Goal: Information Seeking & Learning: Learn about a topic

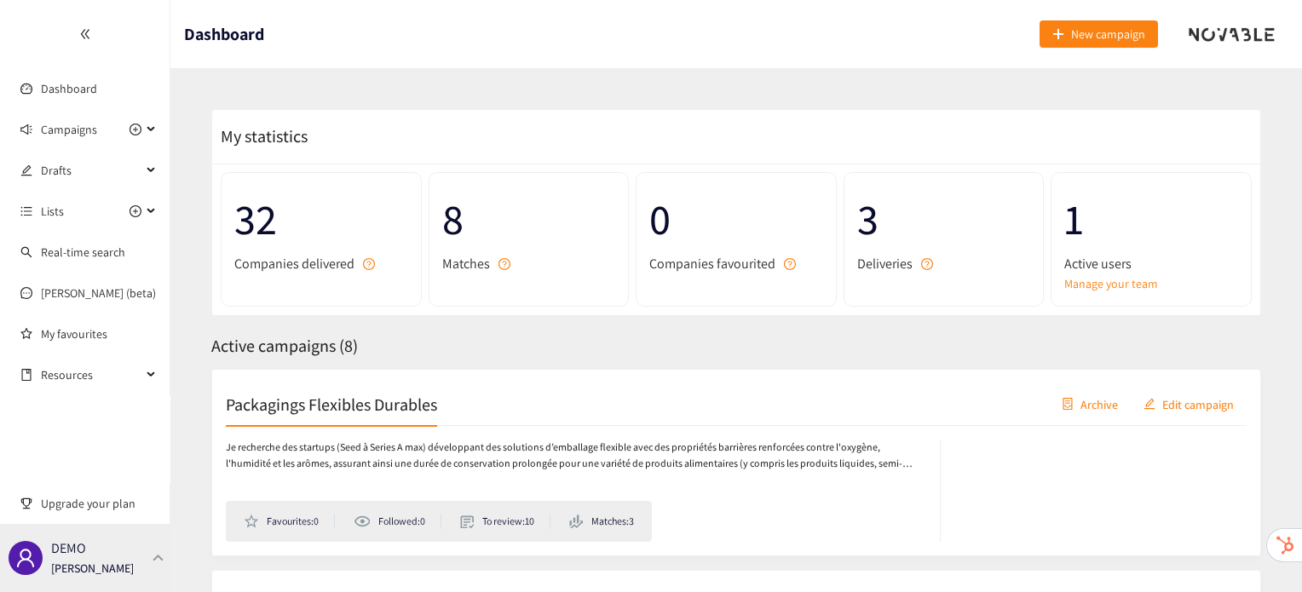
click at [129, 544] on div "DEMO [PERSON_NAME]" at bounding box center [85, 558] width 170 height 68
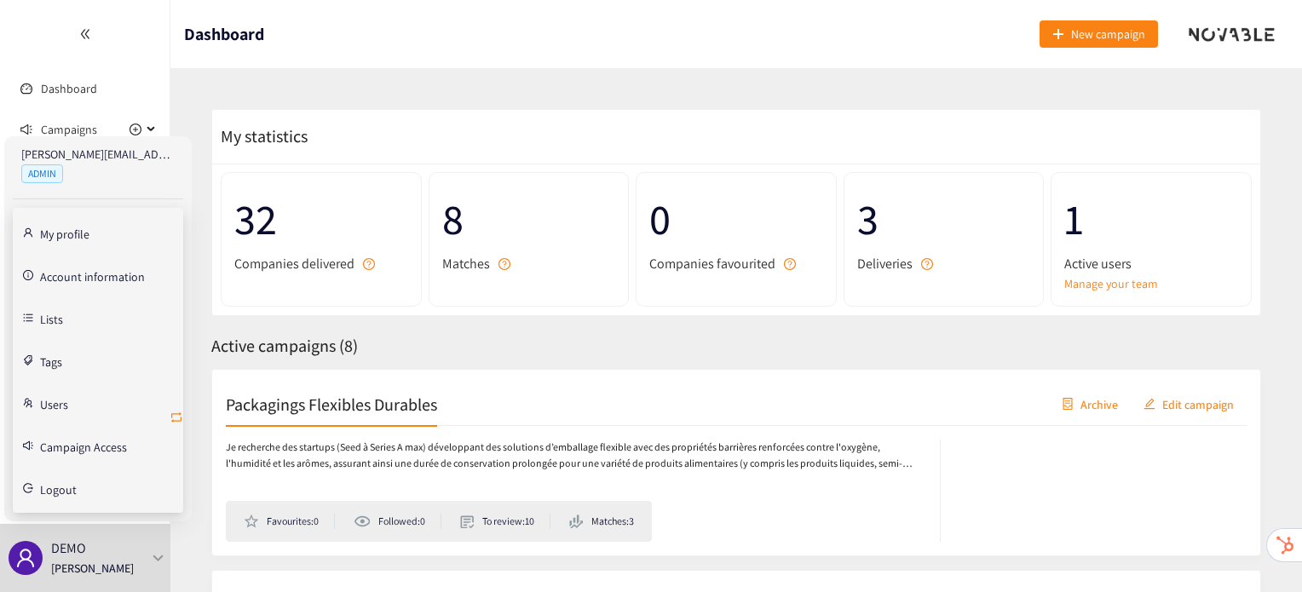
click at [177, 418] on icon "retweet" at bounding box center [177, 418] width 14 height 14
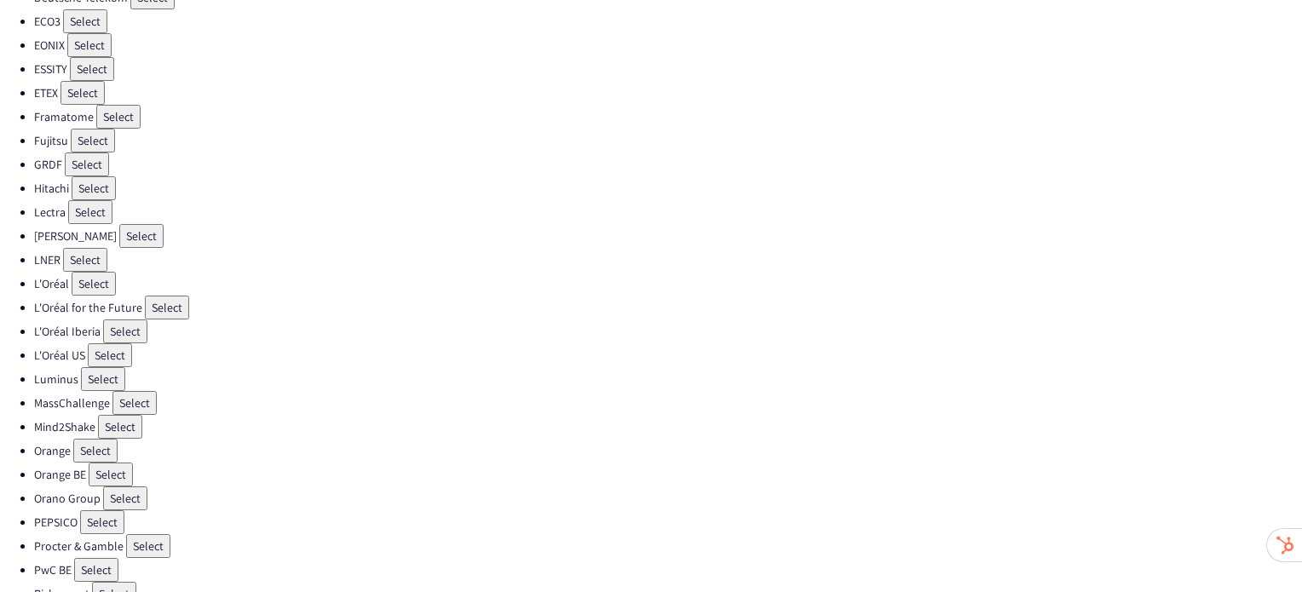
scroll to position [481, 0]
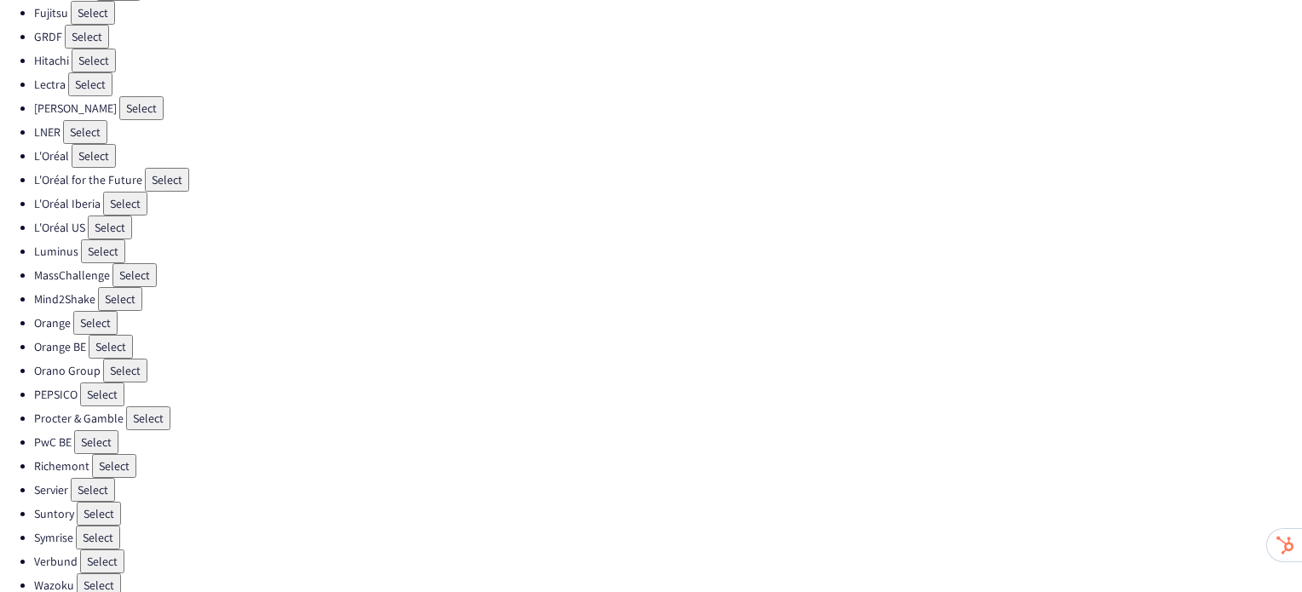
click at [148, 406] on button "Select" at bounding box center [148, 418] width 44 height 24
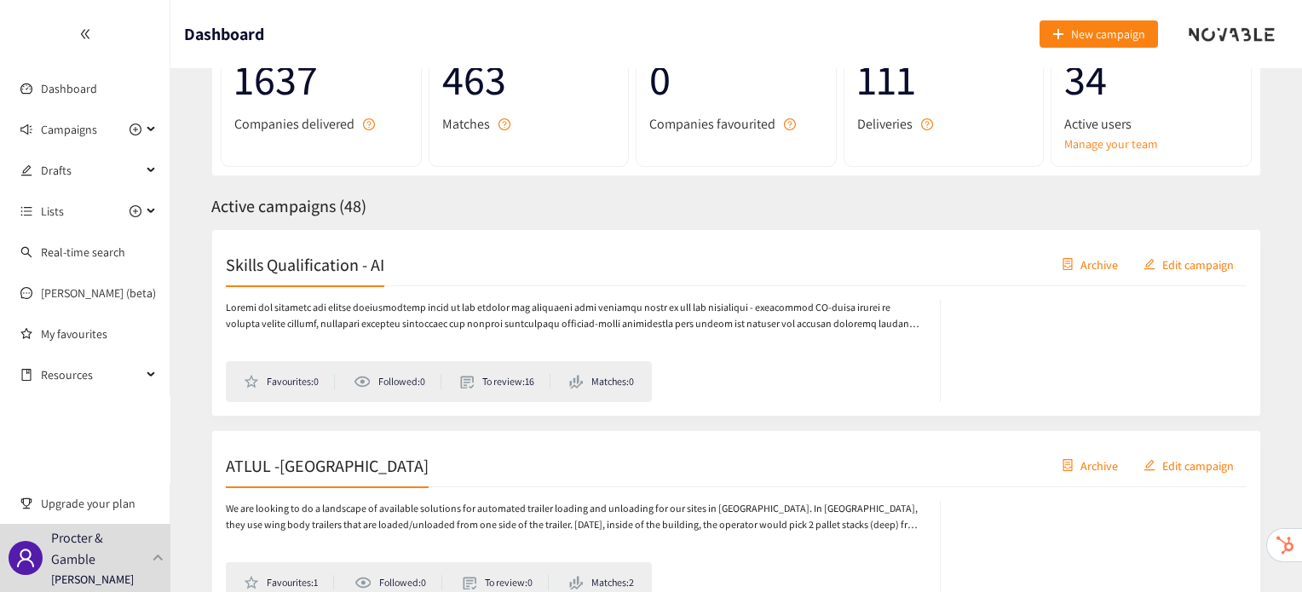
scroll to position [141, 0]
click at [346, 273] on div "Skills Qualification - AI Archive Edit campaign" at bounding box center [736, 263] width 1021 height 43
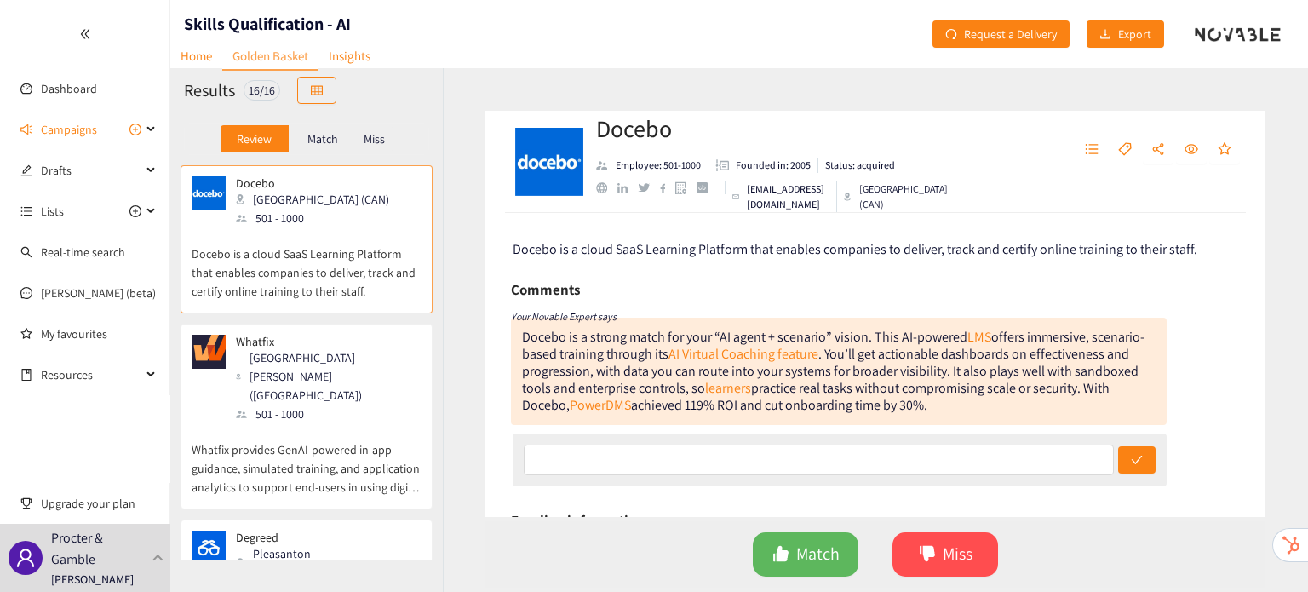
click at [351, 323] on div "Docebo Toronto (CAN) 501 - 1000 Docebo is a cloud SaaS Learning Platform that e…" at bounding box center [306, 362] width 273 height 394
click at [349, 357] on div "Whatfix [GEOGRAPHIC_DATA][PERSON_NAME] ([GEOGRAPHIC_DATA]) 501 - 1000" at bounding box center [307, 379] width 230 height 89
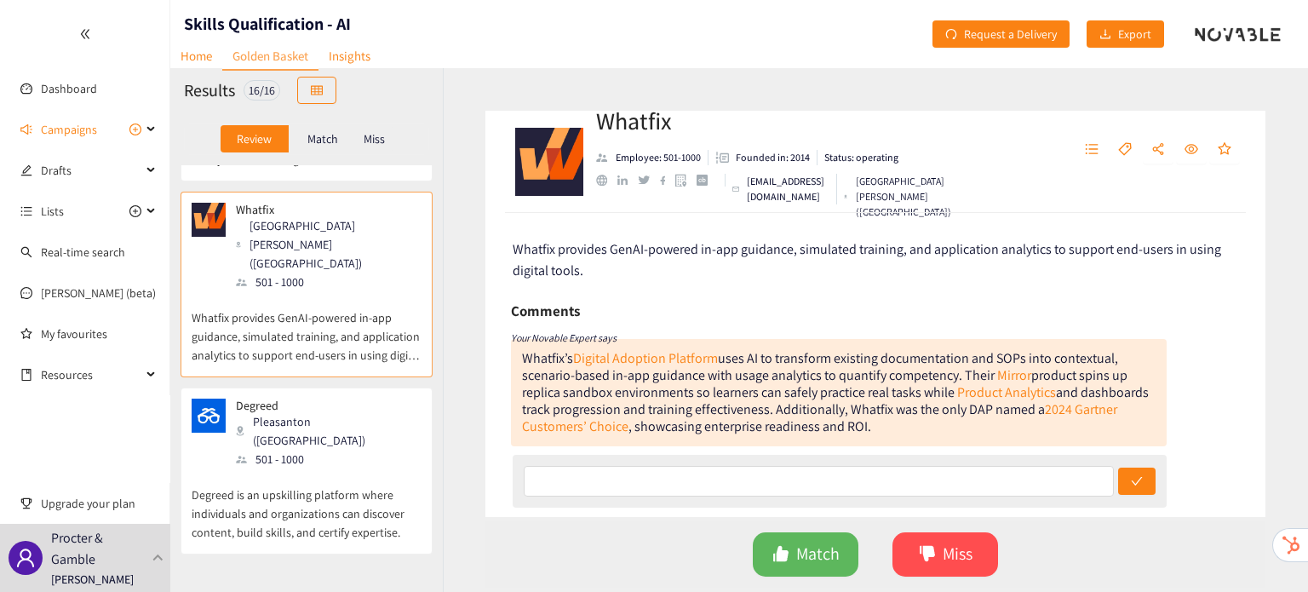
scroll to position [133, 0]
click at [353, 468] on p "Degreed is an upskilling platform where individuals and organizations can disco…" at bounding box center [307, 504] width 230 height 73
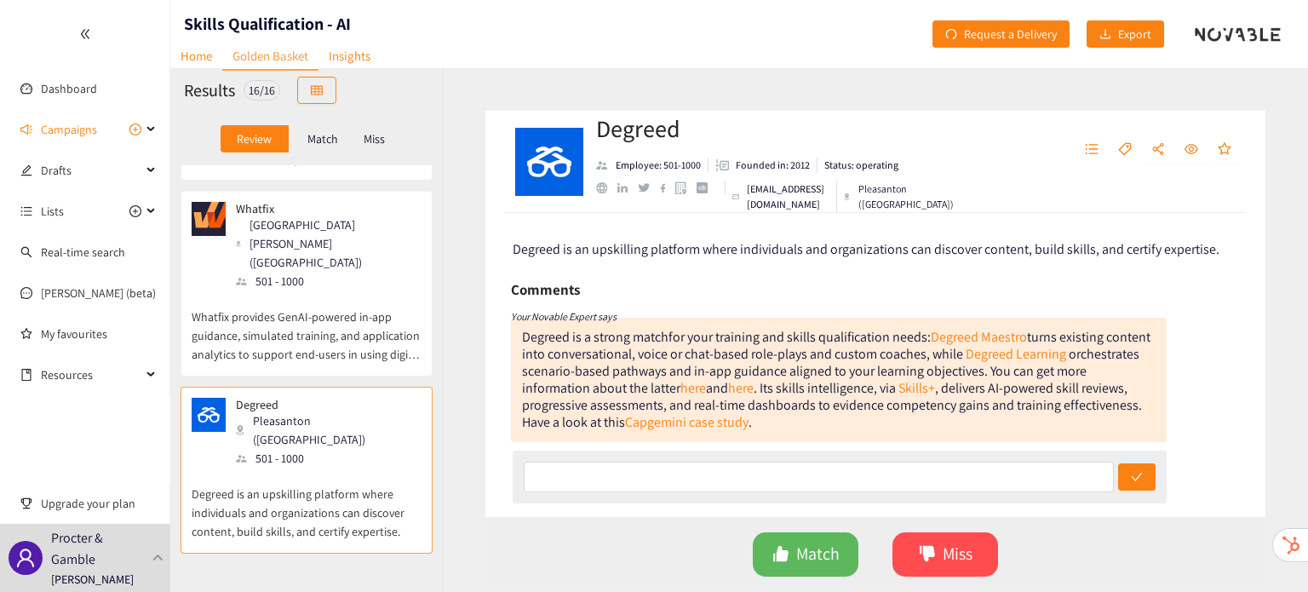
scroll to position [173, 0]
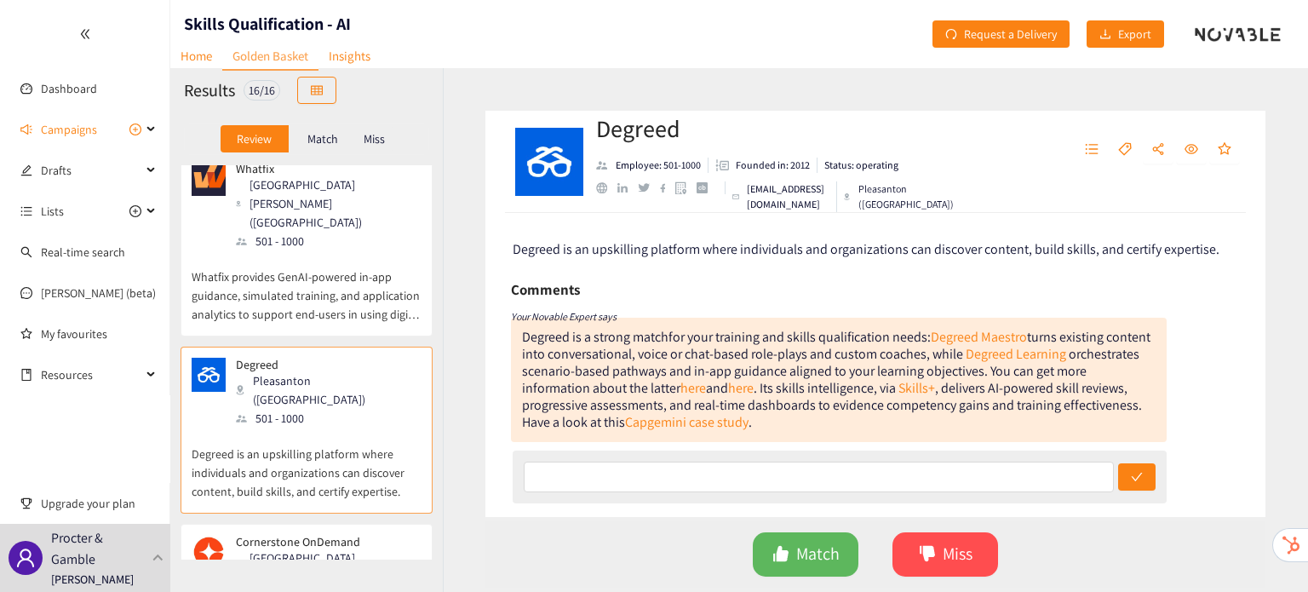
click at [364, 535] on div "Cornerstone OnDemand [GEOGRAPHIC_DATA][PERSON_NAME] ([GEOGRAPHIC_DATA]) 1001 - …" at bounding box center [307, 579] width 230 height 89
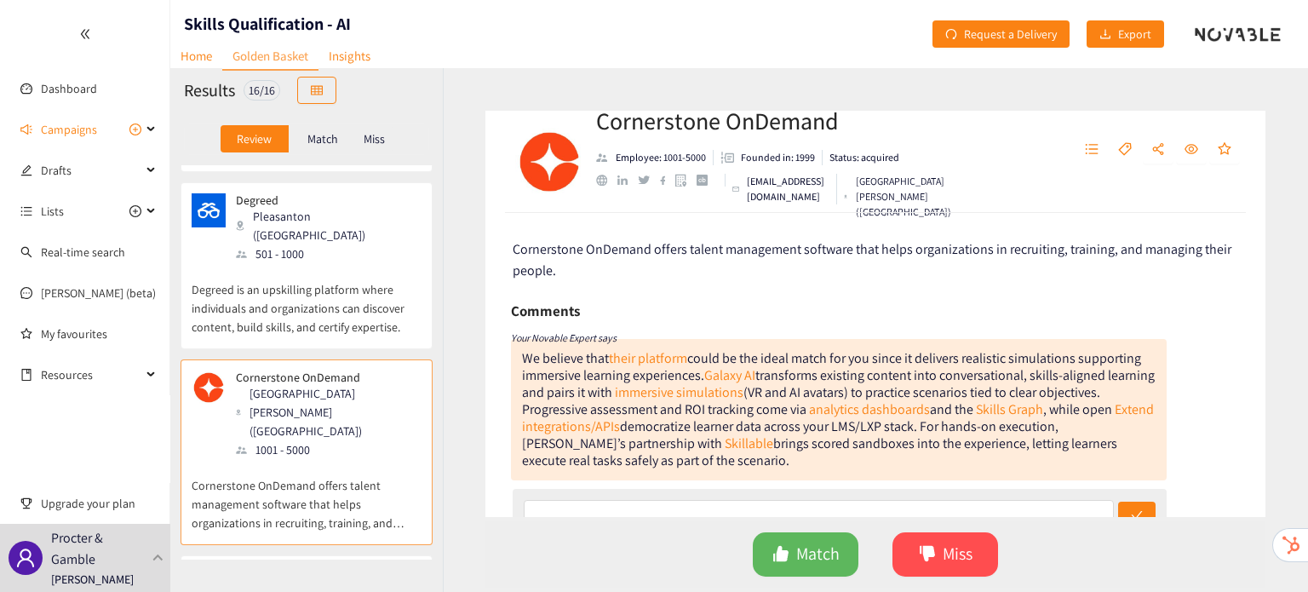
scroll to position [336, 0]
click at [361, 567] on div "Virti London (GBR) 11 - 50" at bounding box center [307, 592] width 230 height 51
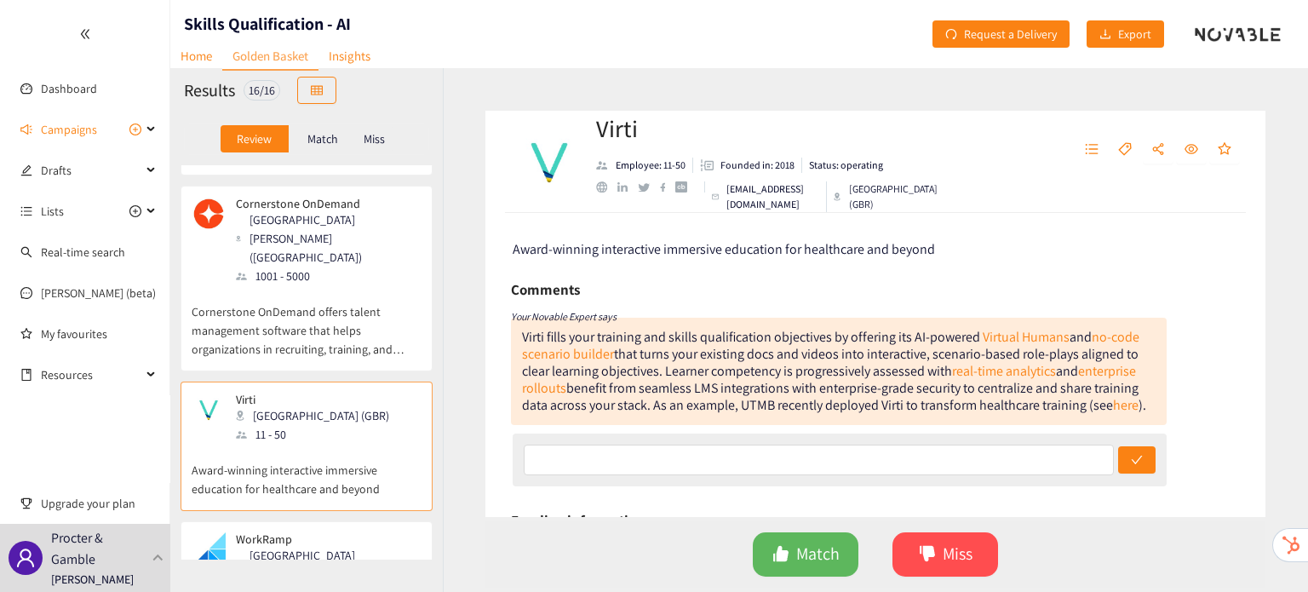
scroll to position [517, 0]
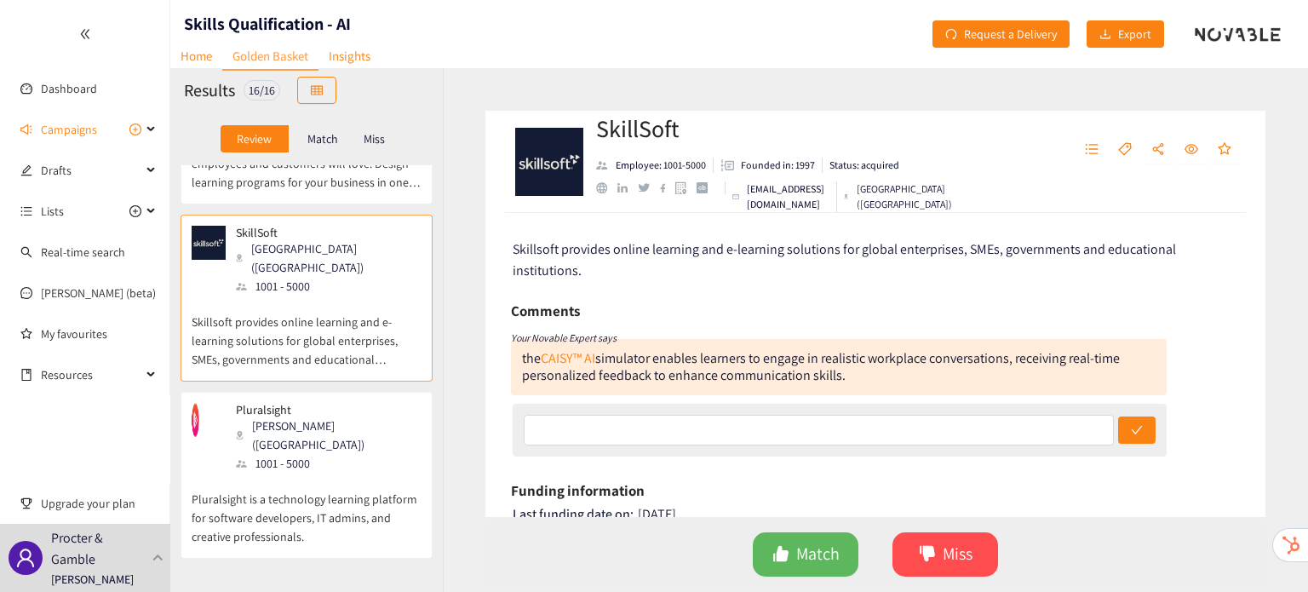
scroll to position [1022, 0]
